Goal: Find specific page/section: Locate a particular part of the current website

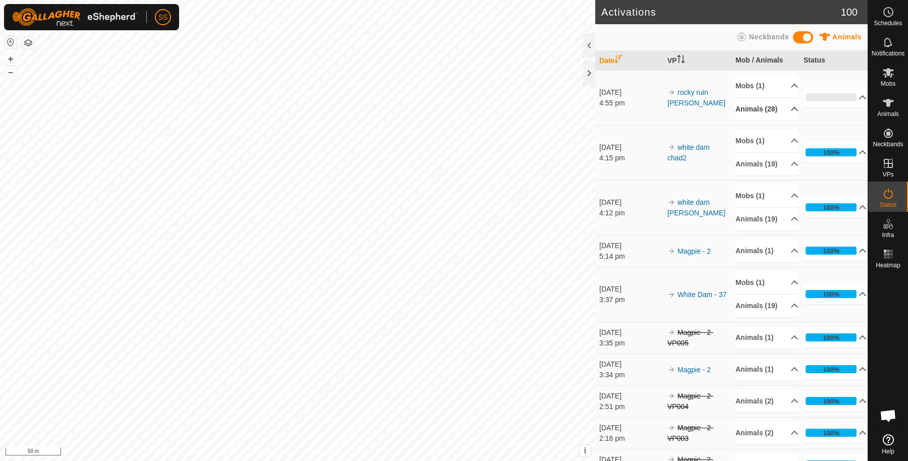
click at [752, 112] on p-accordion-header "Animals (28)" at bounding box center [766, 109] width 63 height 23
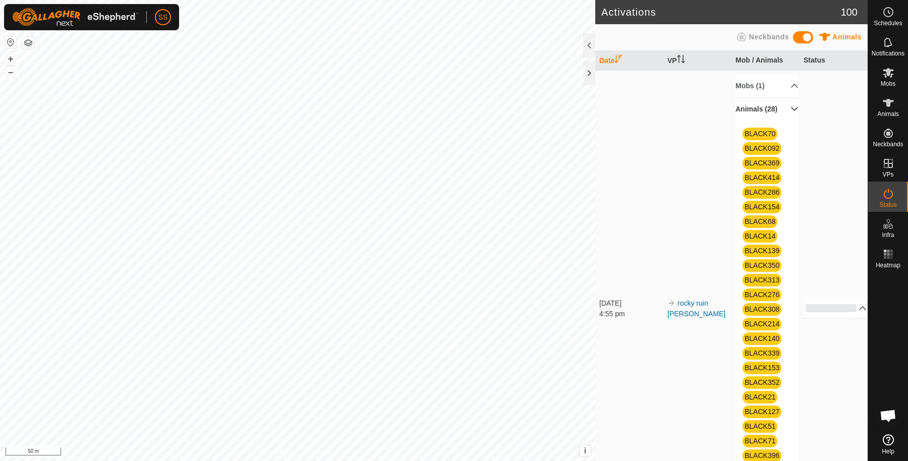
click at [769, 116] on p-accordion-header "Animals (28)" at bounding box center [766, 109] width 63 height 23
